Goal: Task Accomplishment & Management: Manage account settings

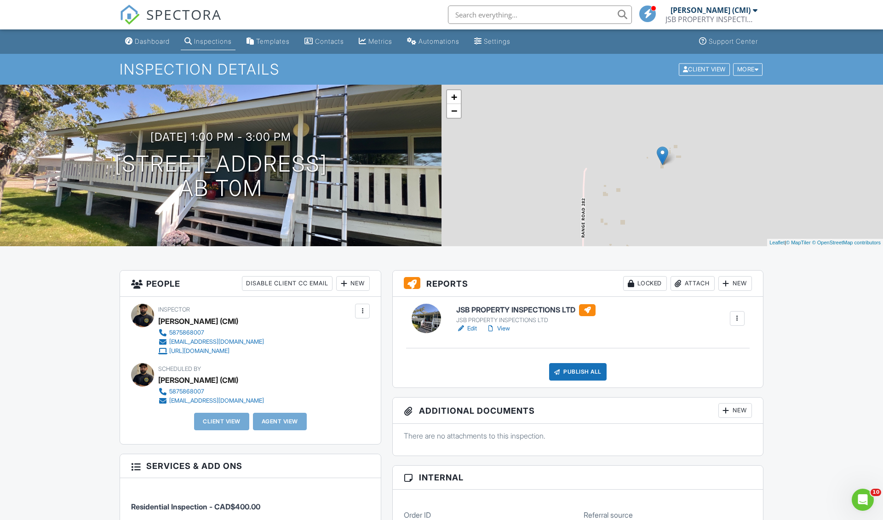
click at [508, 328] on link "View" at bounding box center [498, 328] width 24 height 9
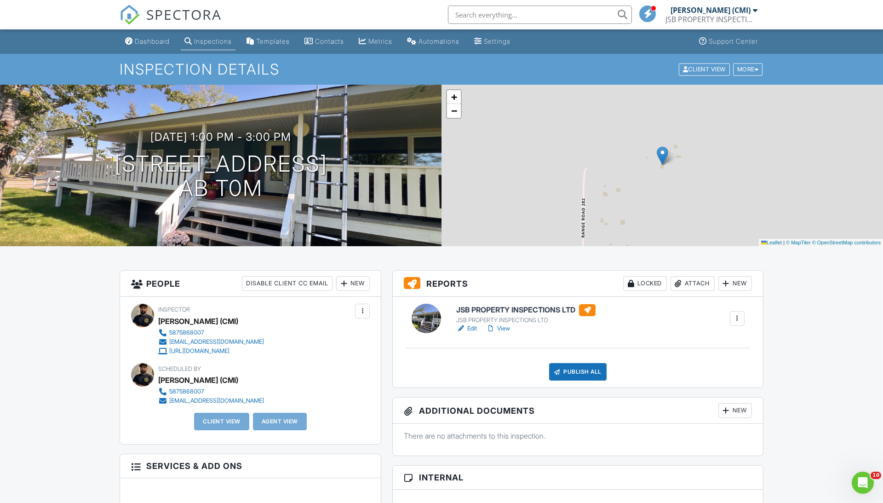
scroll to position [411, 0]
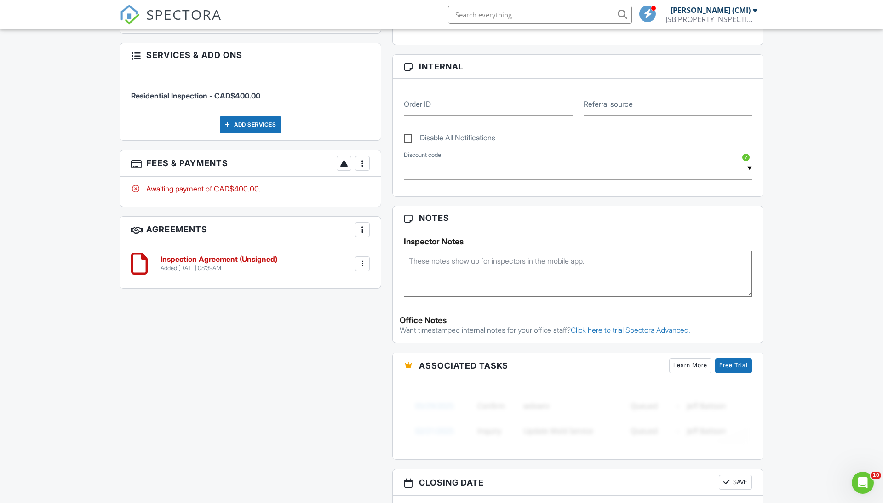
click at [363, 161] on div at bounding box center [362, 163] width 9 height 9
click at [375, 192] on li "Edit Fees & Payments" at bounding box center [409, 191] width 96 height 23
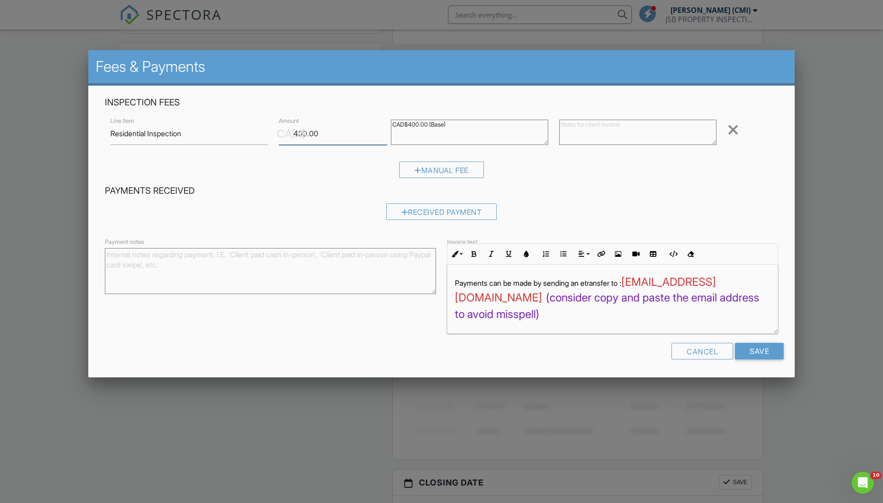
drag, startPoint x: 304, startPoint y: 138, endPoint x: 170, endPoint y: 82, distance: 145.1
click at [173, 87] on div "Inspection Fees Line Item Residential Inspection CAD$ Amount 400.00 CAD$400.00 …" at bounding box center [441, 232] width 706 height 292
type input "450"
click at [754, 340] on form "Inspection Fees Line Item Residential Inspection CAD$ Amount 450 CAD$400.00 (Ba…" at bounding box center [441, 232] width 684 height 270
click at [755, 350] on input "Save" at bounding box center [759, 351] width 49 height 17
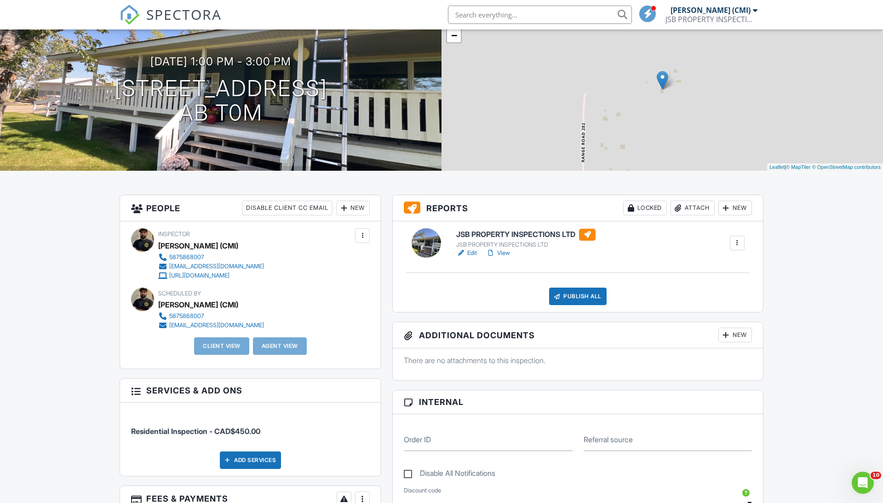
scroll to position [74, 0]
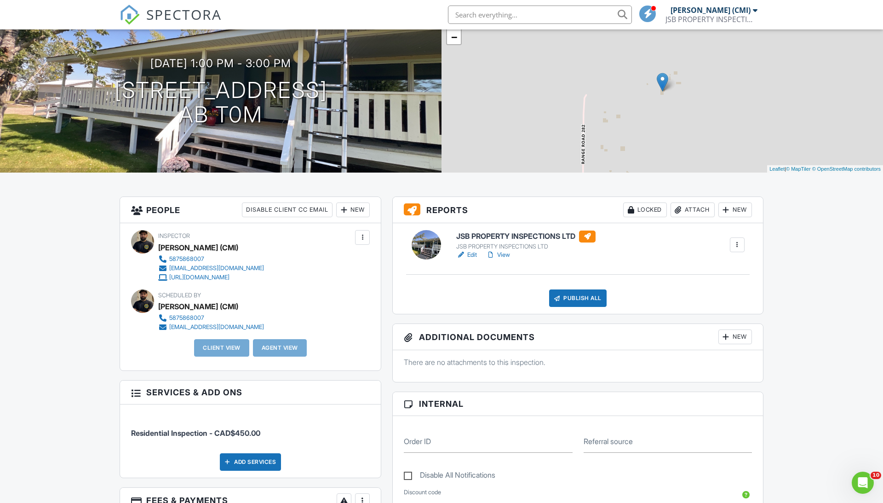
click at [354, 205] on div "New" at bounding box center [353, 209] width 34 height 15
click at [359, 243] on li "Client" at bounding box center [385, 237] width 91 height 23
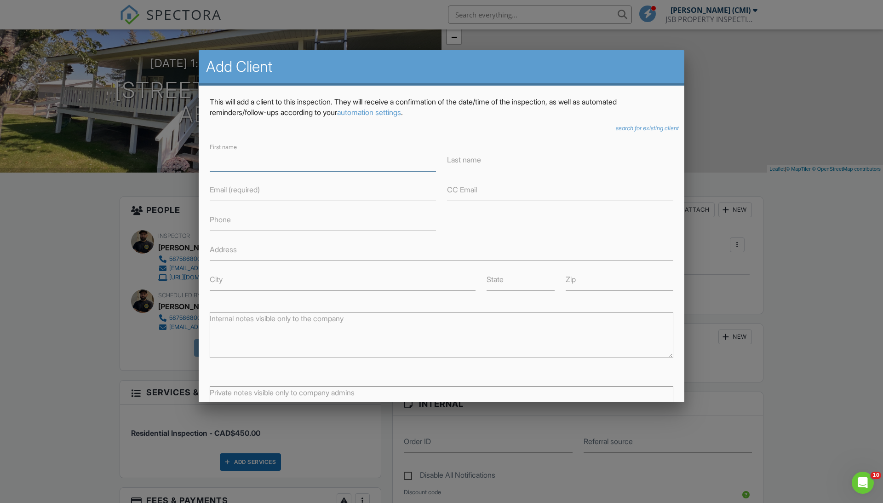
paste input "Baljeetdhugga@gmail.com"
type input "Baljeetdhugga@gmail.com"
paste input "Baljeetdhugga@gmail.com"
type input "Baljeetdhugga@gmail.com"
drag, startPoint x: 291, startPoint y: 163, endPoint x: 149, endPoint y: 115, distance: 149.5
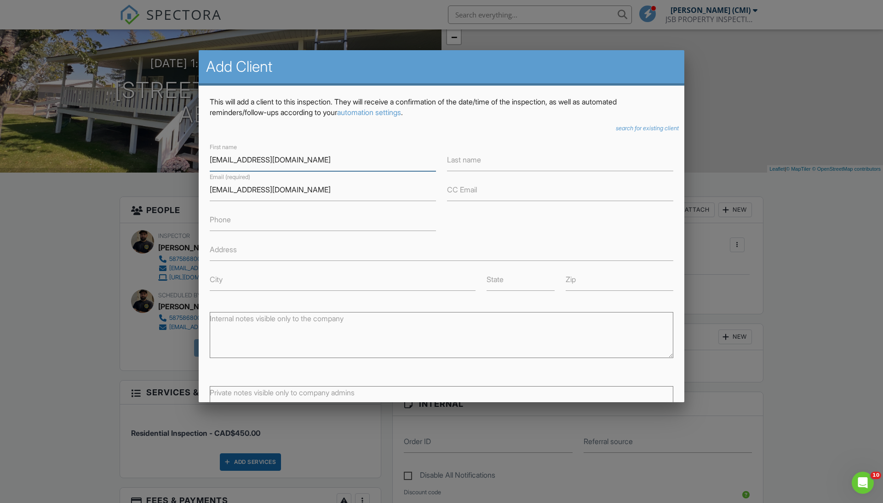
click at [155, 119] on body "SPECTORA Simarpreet Banwait (CMI) JSB PROPERTY INSPECTIONS Role: Inspector Dash…" at bounding box center [441, 507] width 883 height 1162
type input "Baljeet"
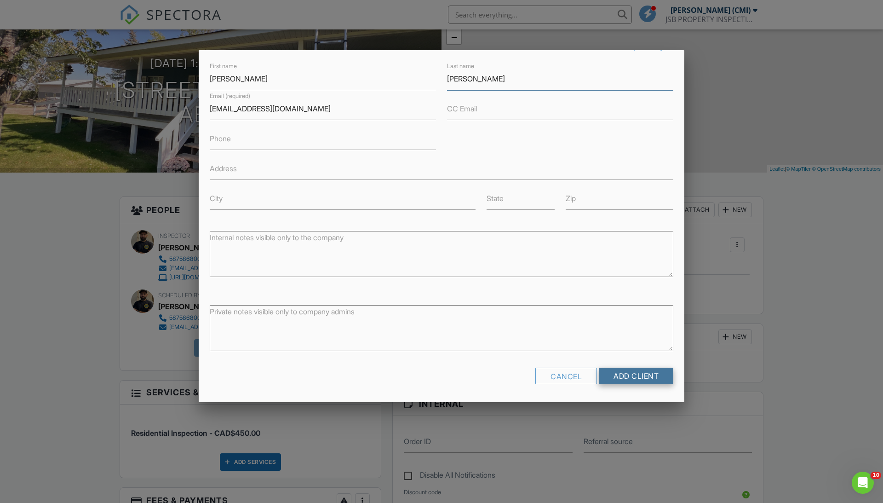
scroll to position [80, 0]
type input "Dhugga"
click at [624, 376] on input "Add Client" at bounding box center [636, 376] width 75 height 17
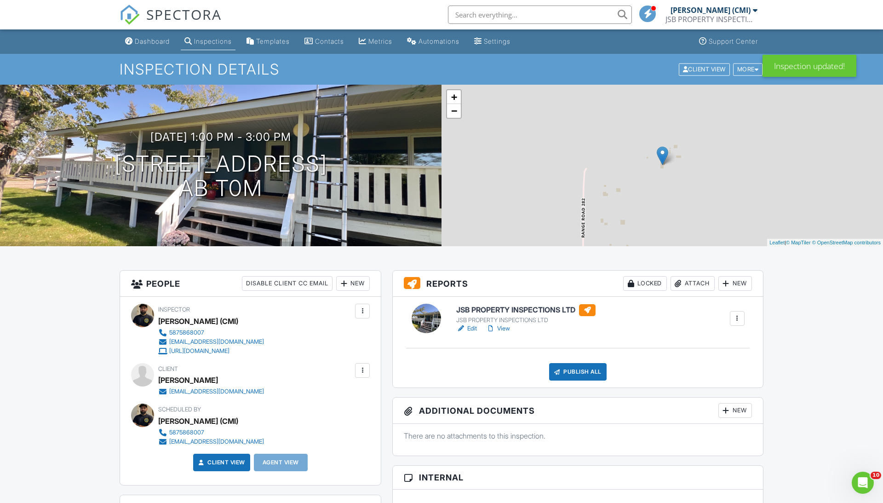
click at [596, 368] on div "Publish All" at bounding box center [577, 371] width 57 height 17
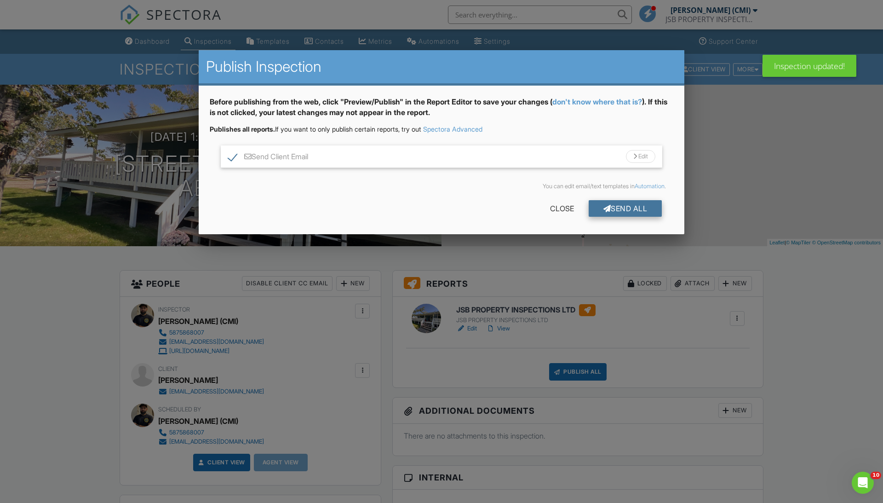
click at [637, 213] on div "Send All" at bounding box center [626, 208] width 74 height 17
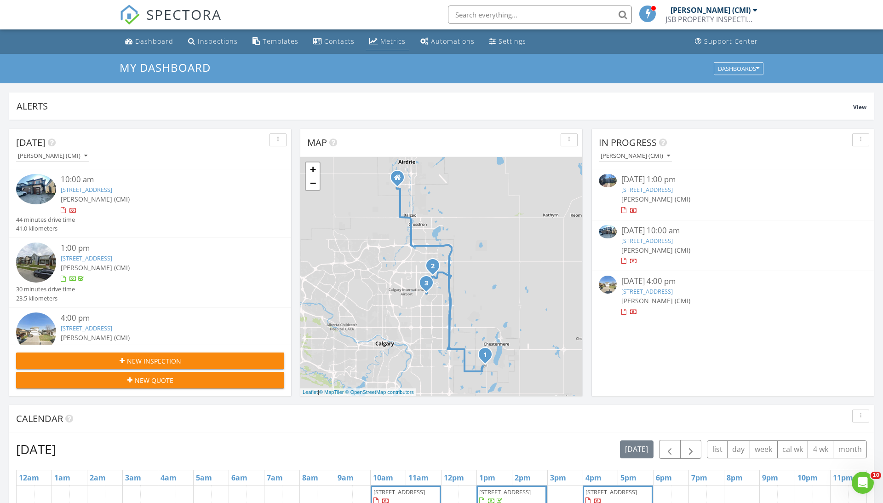
click at [386, 47] on link "Metrics" at bounding box center [388, 41] width 44 height 17
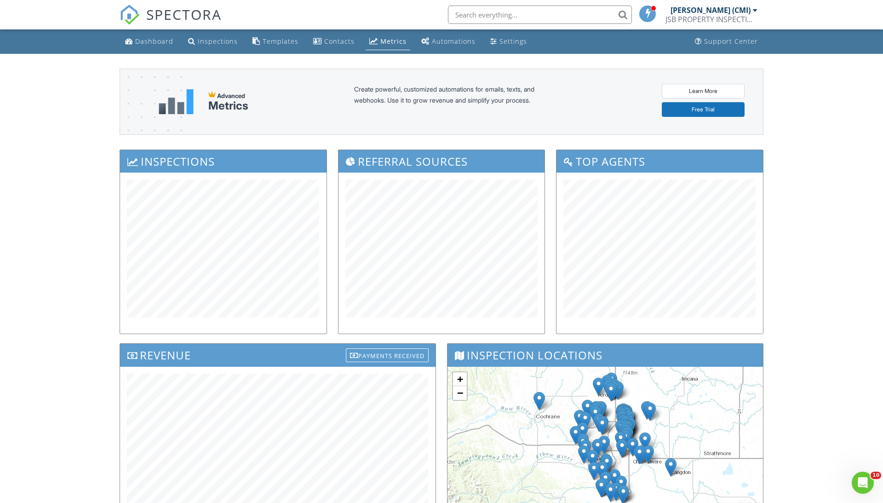
click at [148, 26] on link "SPECTORA" at bounding box center [171, 21] width 102 height 19
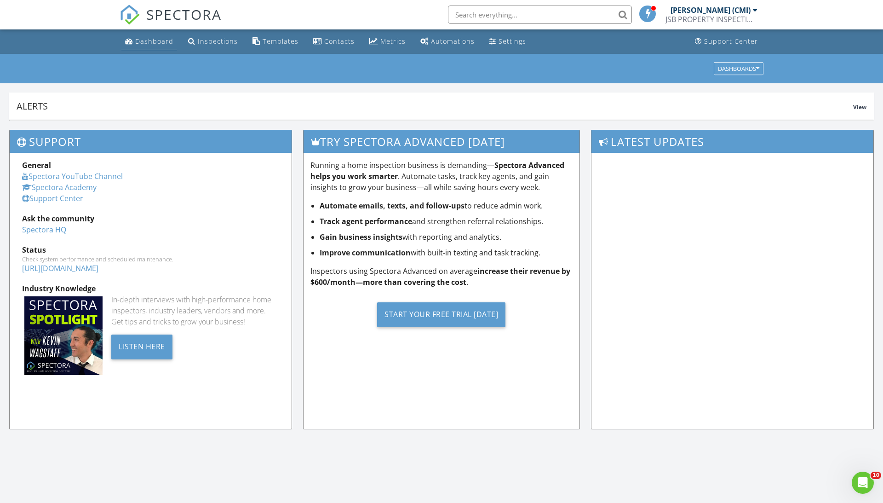
click at [166, 48] on link "Dashboard" at bounding box center [149, 41] width 56 height 17
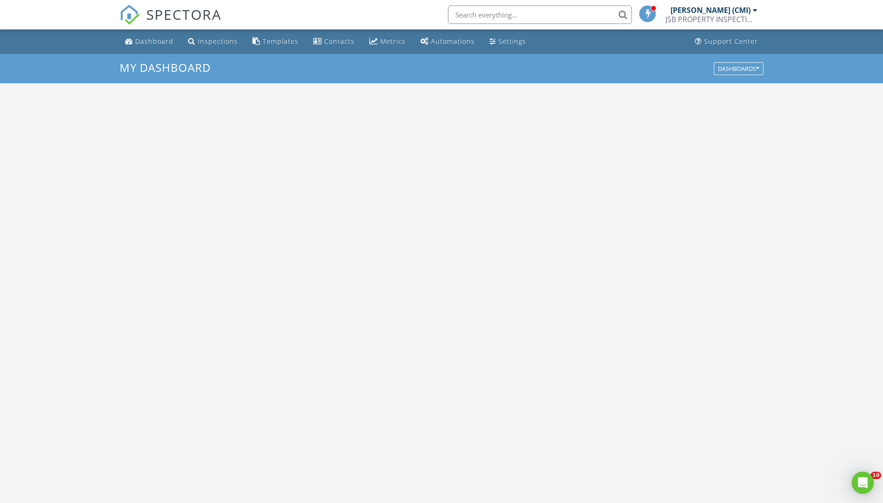
scroll to position [838, 884]
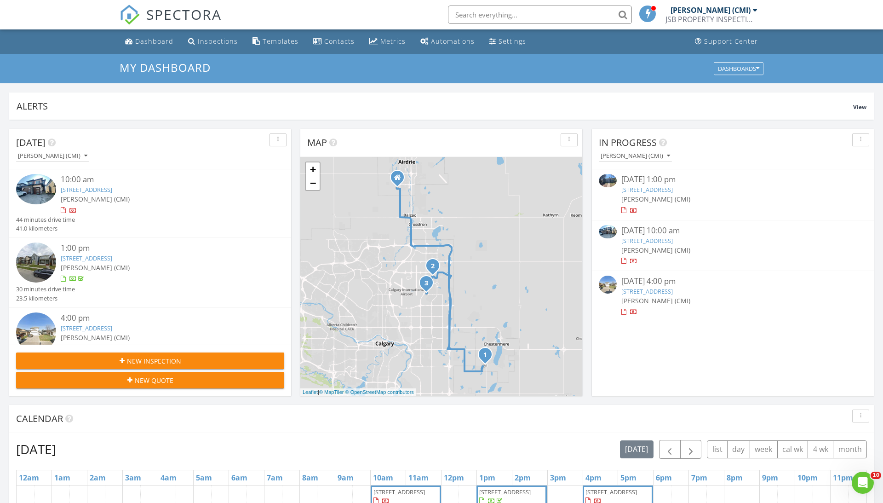
click at [637, 246] on span "[PERSON_NAME] (CMI)" at bounding box center [655, 250] width 69 height 9
click at [647, 195] on span "[PERSON_NAME] (CMI)" at bounding box center [655, 199] width 69 height 9
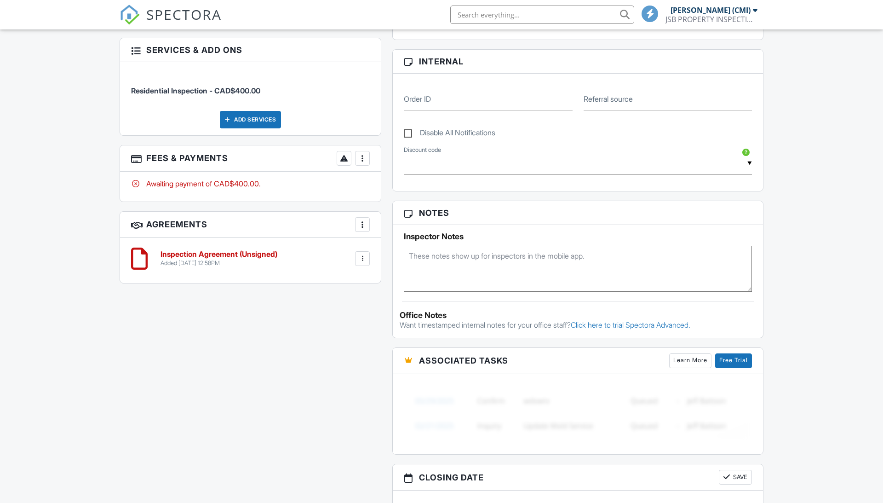
click at [362, 161] on div at bounding box center [362, 158] width 9 height 9
click at [372, 184] on div at bounding box center [368, 186] width 9 height 9
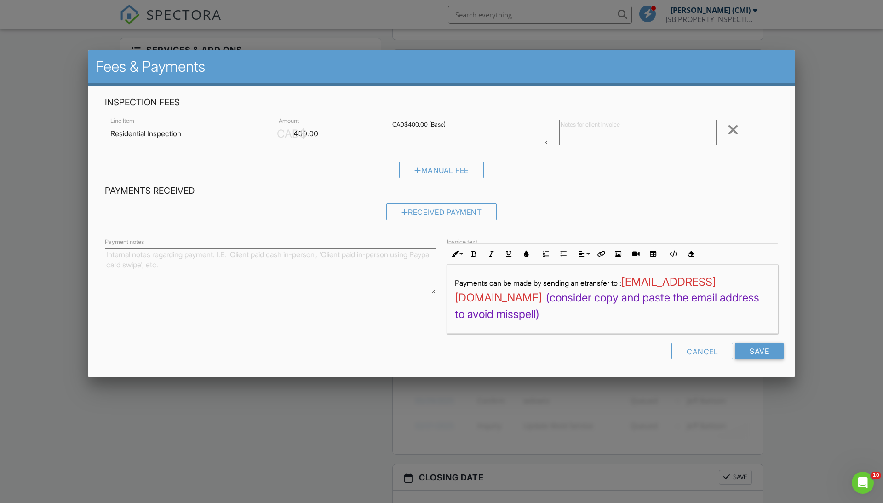
drag, startPoint x: 353, startPoint y: 133, endPoint x: 192, endPoint y: 118, distance: 162.2
click at [198, 121] on div "Line Item Residential Inspection CAD$ Amount 400.00 CAD$400.00 (Base) Remove" at bounding box center [441, 133] width 673 height 37
type input "100"
click at [770, 352] on input "Save" at bounding box center [759, 351] width 49 height 17
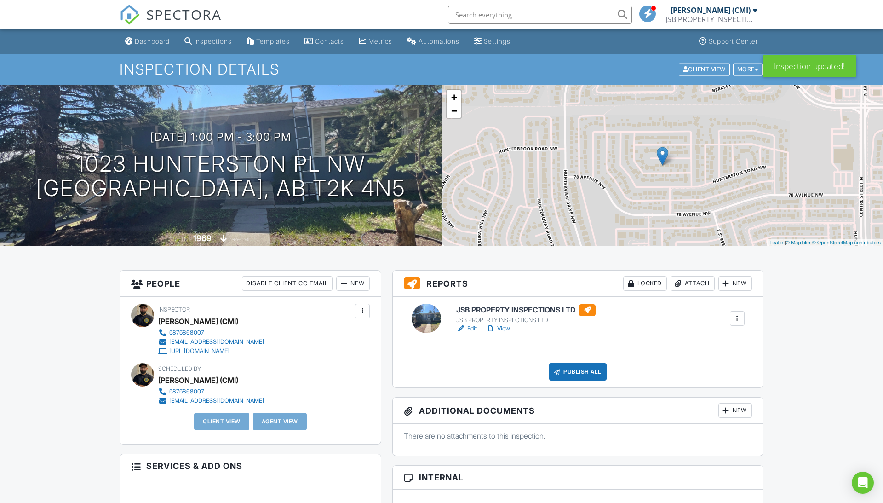
click at [575, 363] on div "Publish All" at bounding box center [577, 371] width 57 height 17
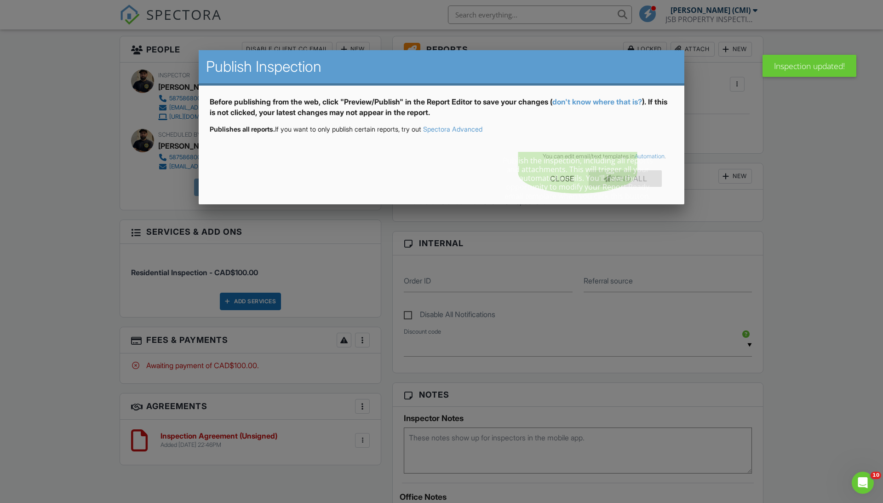
click at [592, 170] on div "Send All" at bounding box center [626, 178] width 74 height 17
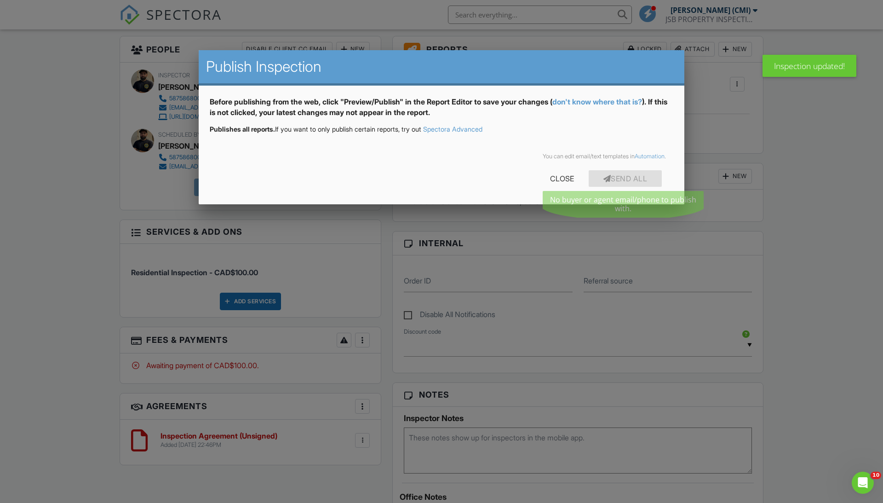
click at [595, 180] on div "Send All" at bounding box center [626, 178] width 74 height 17
click at [563, 180] on div "Close" at bounding box center [561, 178] width 53 height 17
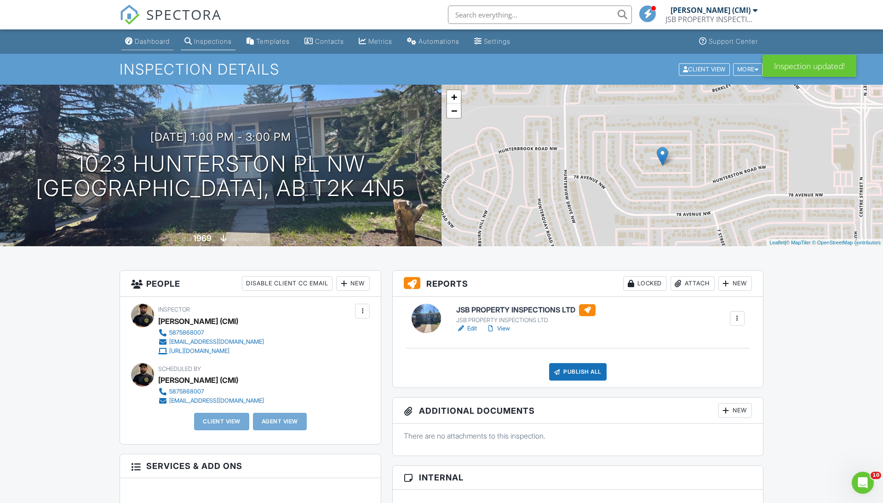
click at [163, 44] on div "Dashboard" at bounding box center [152, 41] width 35 height 8
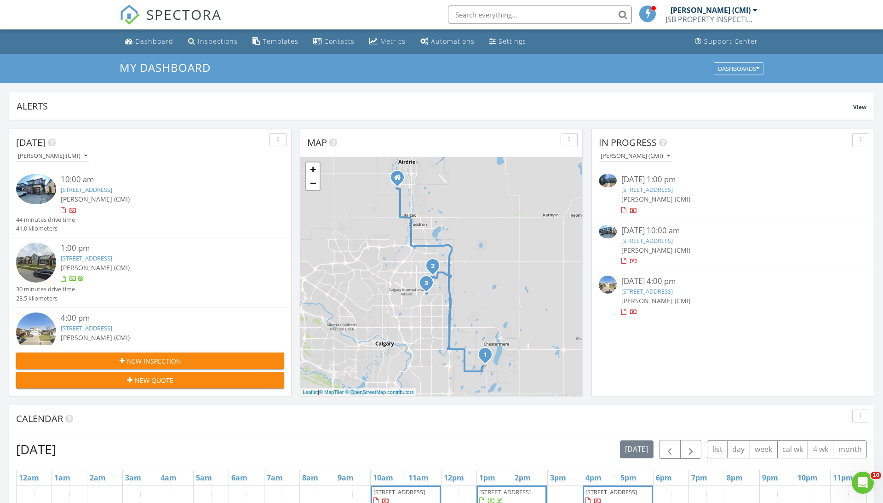
click at [112, 189] on link "86 Waterford Cres, Chestermere, AB T1X 2V1" at bounding box center [87, 189] width 52 height 8
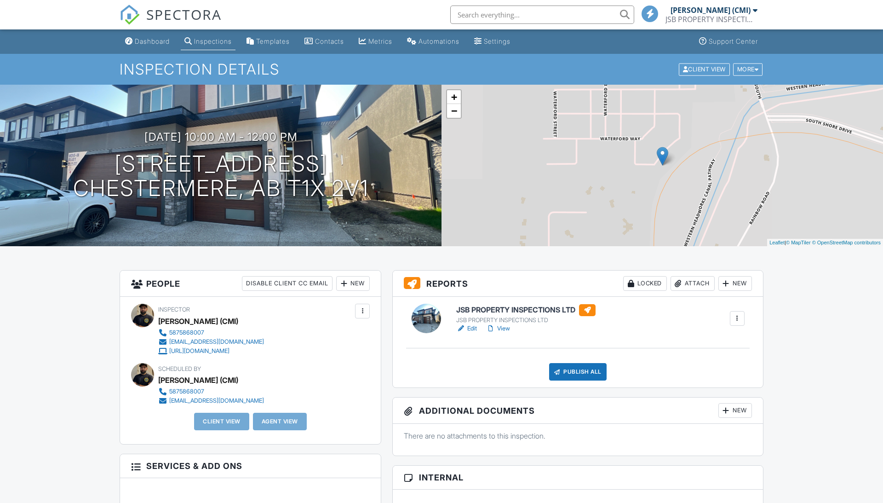
click at [510, 326] on link "View" at bounding box center [498, 328] width 24 height 9
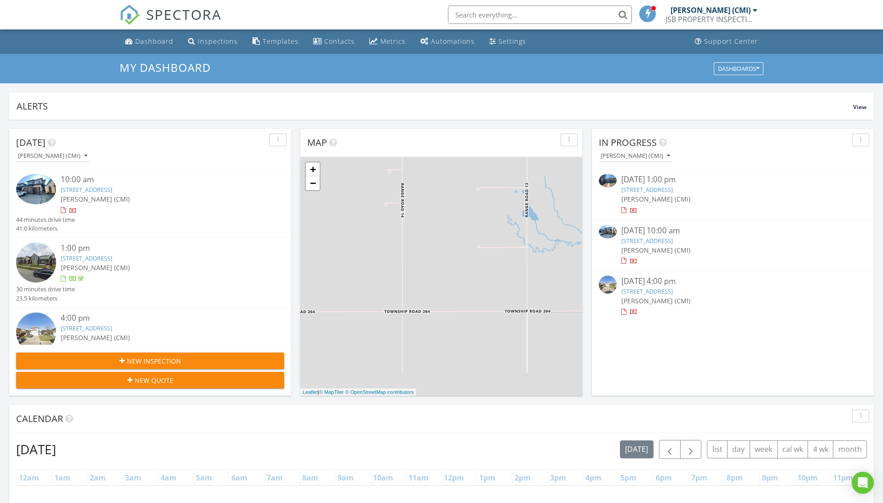
click at [480, 13] on input "text" at bounding box center [540, 15] width 184 height 18
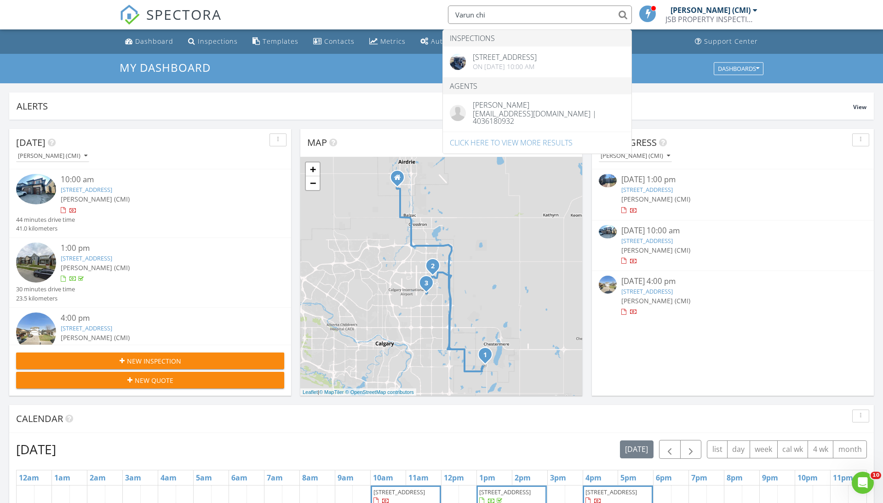
type input "Varun chi"
drag, startPoint x: 480, startPoint y: 34, endPoint x: 482, endPoint y: 59, distance: 25.4
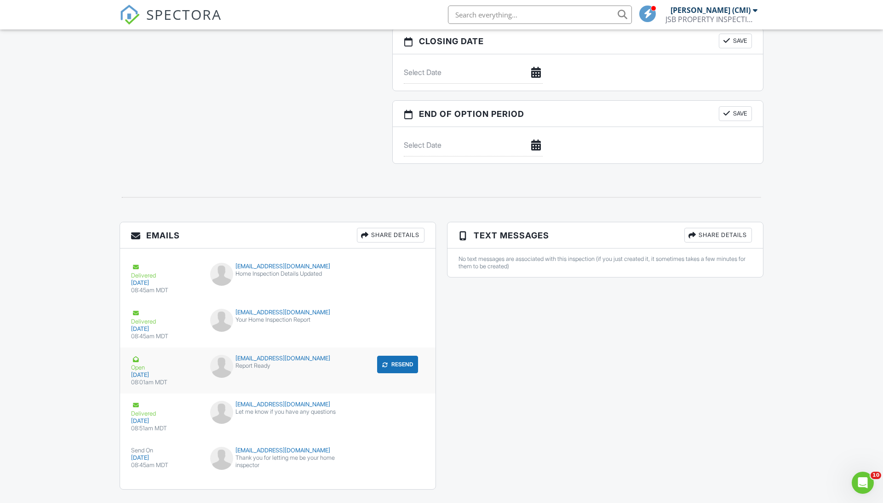
click at [165, 363] on div "Open" at bounding box center [165, 363] width 68 height 17
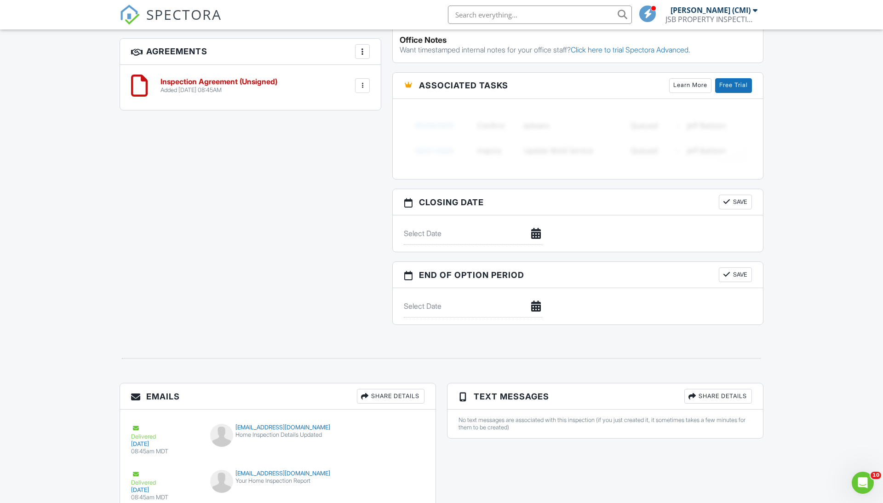
scroll to position [848, 0]
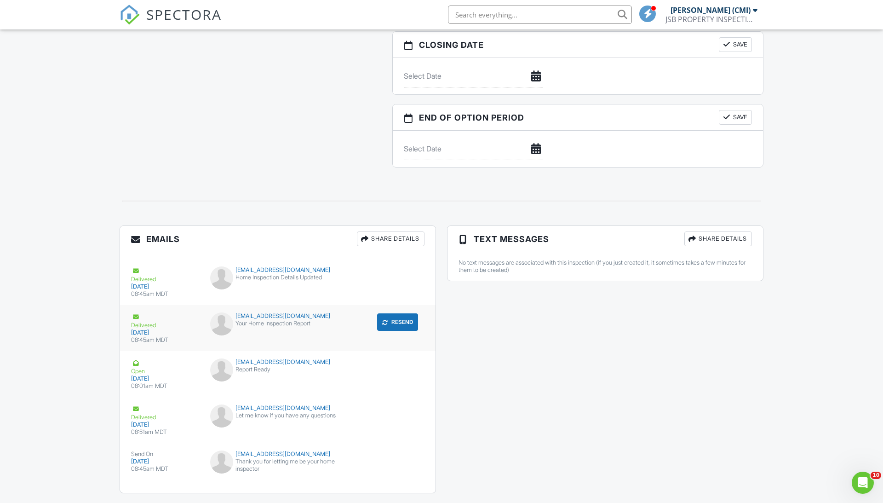
click at [391, 324] on button "Resend" at bounding box center [397, 321] width 41 height 17
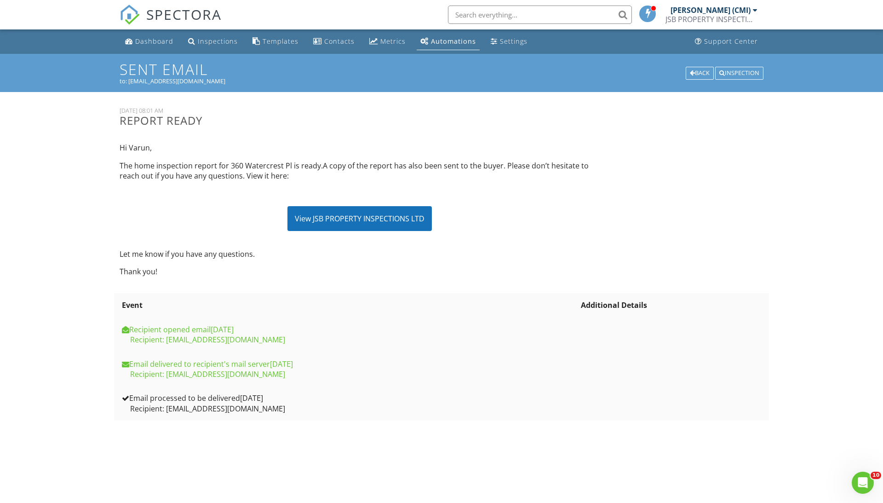
click at [343, 219] on div "View JSB PROPERTY INSPECTIONS LTD" at bounding box center [359, 218] width 144 height 25
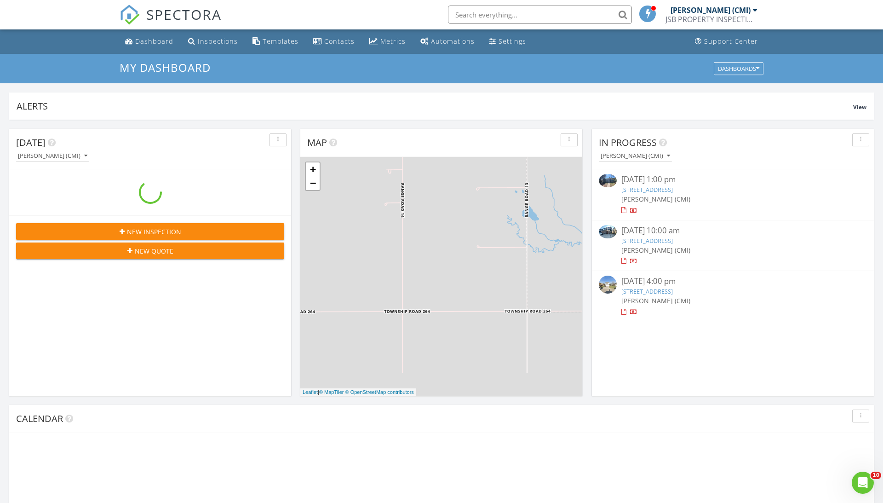
scroll to position [838, 884]
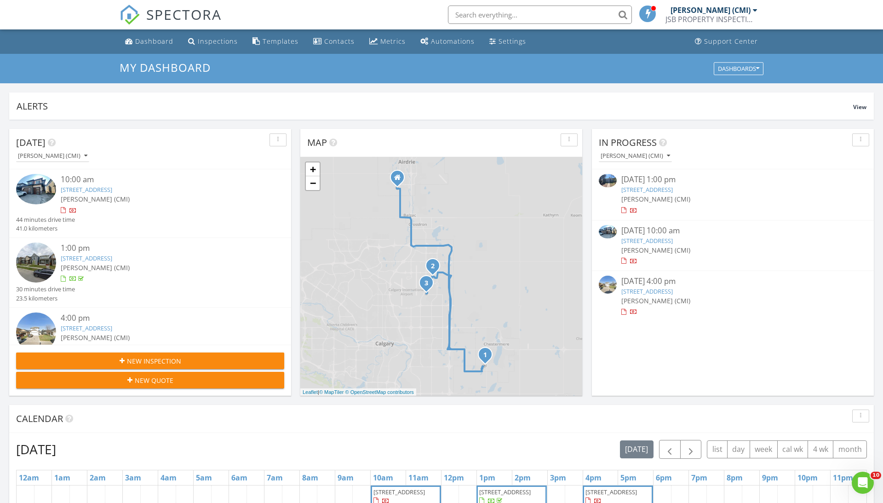
click at [316, 3] on div "SPECTORA [PERSON_NAME] (CMI) JSB PROPERTY INSPECTIONS Role: Inspector Dashboard…" at bounding box center [442, 14] width 644 height 29
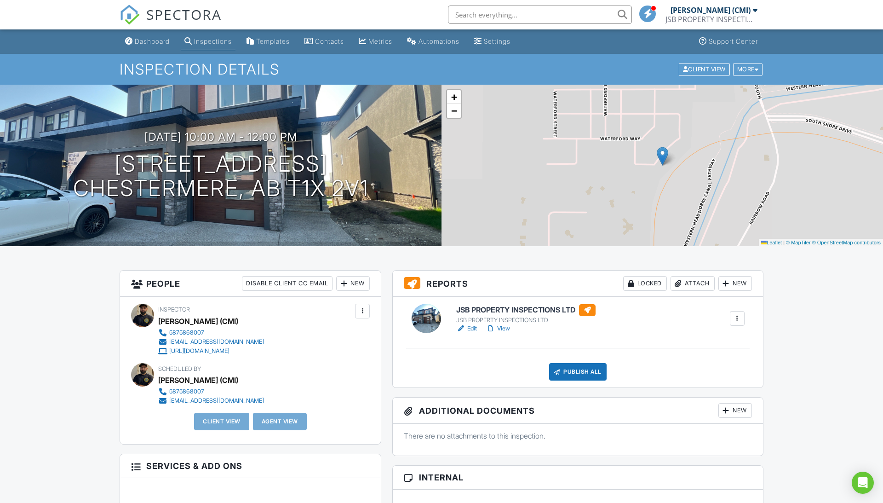
click at [505, 328] on link "View" at bounding box center [498, 328] width 24 height 9
